Goal: Task Accomplishment & Management: Use online tool/utility

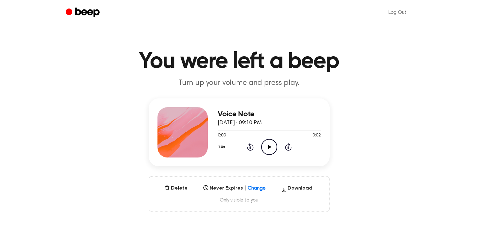
click at [267, 145] on icon "Play Audio" at bounding box center [269, 147] width 16 height 16
click at [270, 146] on icon at bounding box center [269, 147] width 3 height 4
click at [175, 186] on button "Delete" at bounding box center [176, 188] width 28 height 8
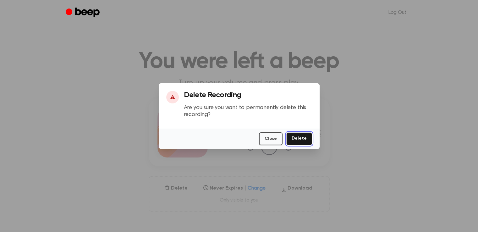
click at [298, 136] on button "Delete" at bounding box center [299, 138] width 26 height 13
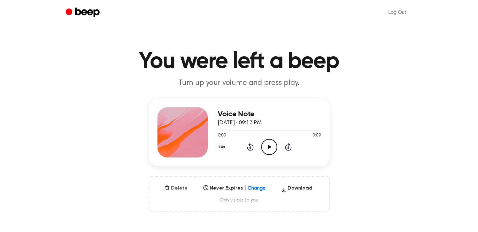
click at [183, 188] on button "Delete" at bounding box center [176, 188] width 28 height 8
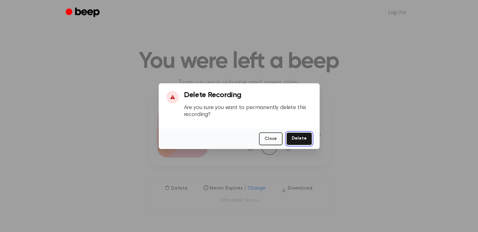
click at [296, 138] on button "Delete" at bounding box center [299, 138] width 26 height 13
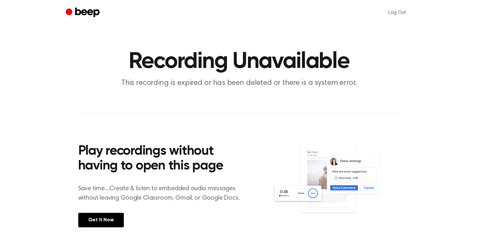
click at [77, 13] on icon "Beep" at bounding box center [83, 13] width 35 height 12
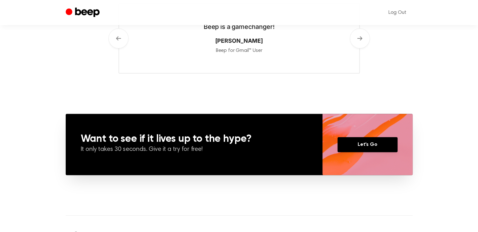
scroll to position [476, 0]
